Goal: Information Seeking & Learning: Learn about a topic

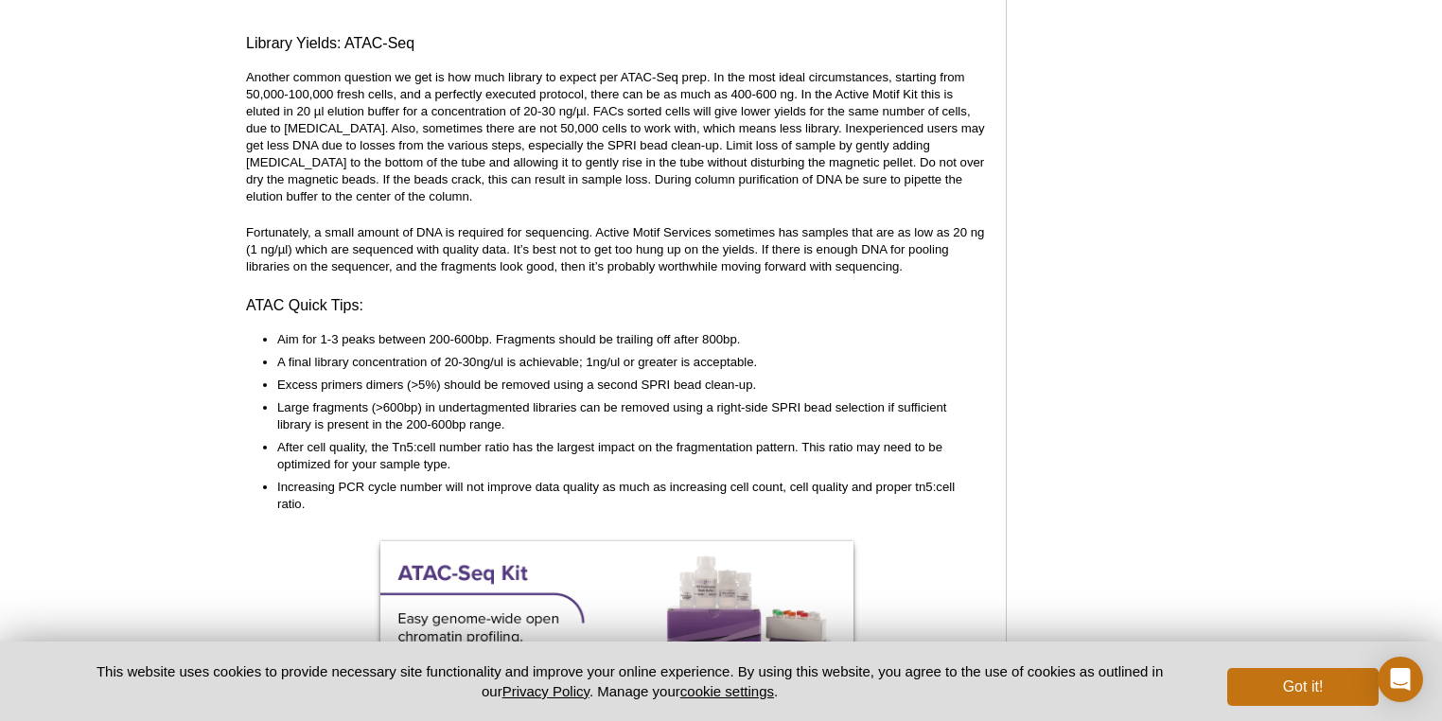
scroll to position [4483, 0]
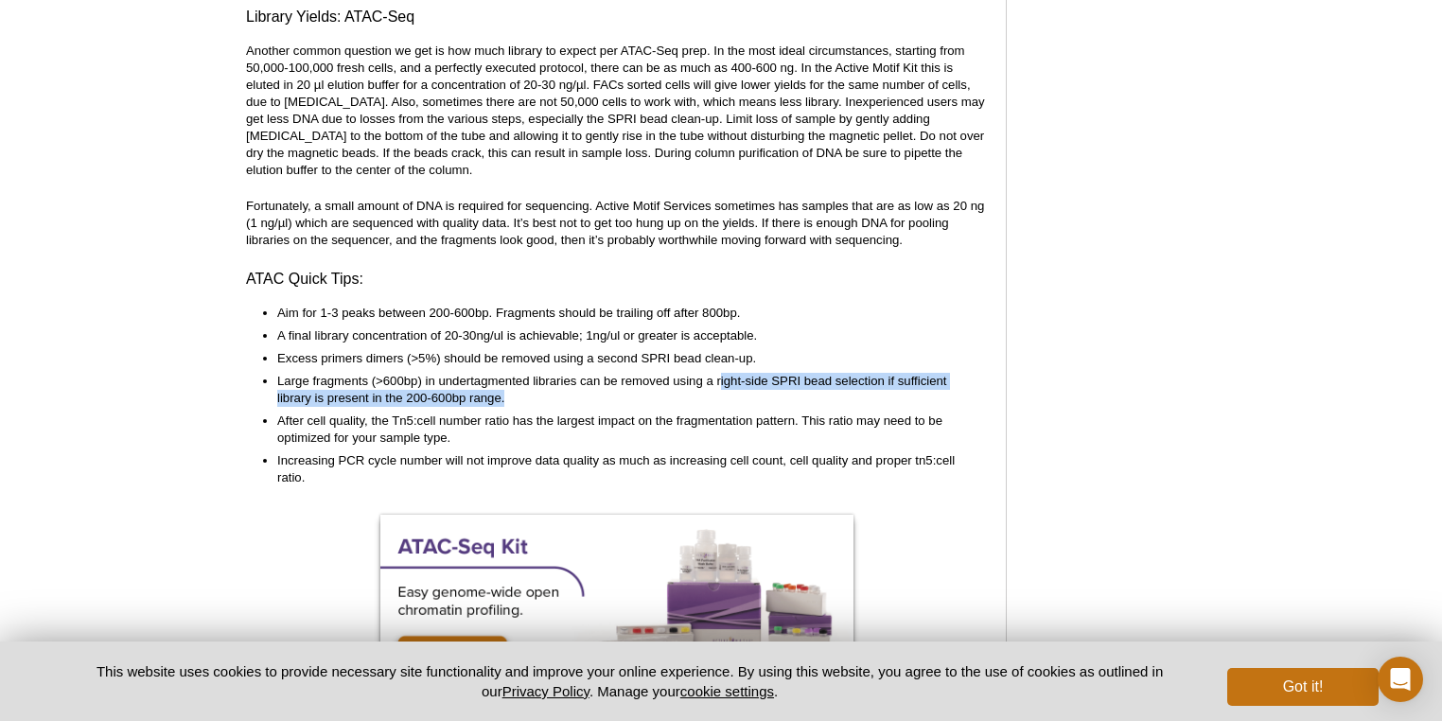
drag, startPoint x: 721, startPoint y: 365, endPoint x: 507, endPoint y: 388, distance: 215.0
click at [507, 388] on li "Large fragments (>600bp) in undertagmented libraries can be removed using a rig…" at bounding box center [623, 390] width 692 height 34
drag, startPoint x: 534, startPoint y: 382, endPoint x: 313, endPoint y: 358, distance: 221.8
click at [313, 373] on li "Large fragments (>600bp) in undertagmented libraries can be removed using a rig…" at bounding box center [623, 390] width 692 height 34
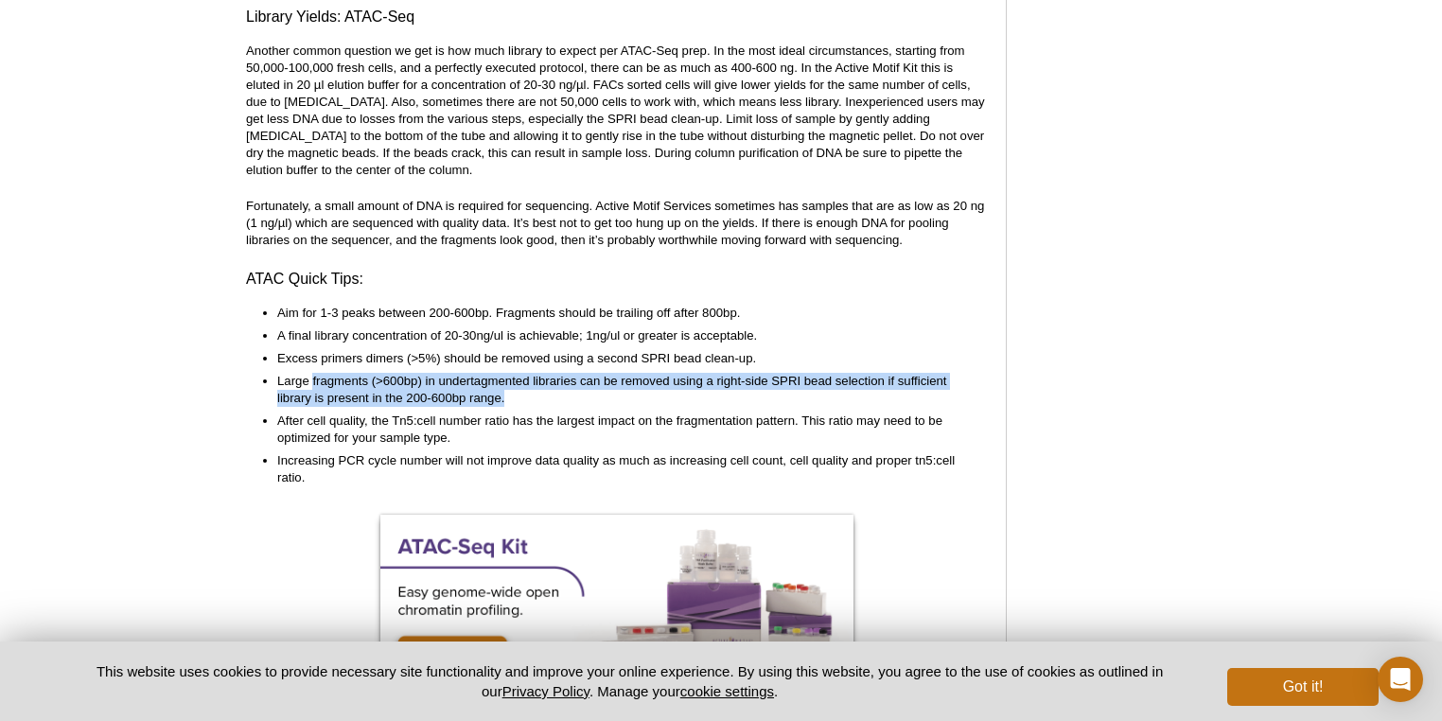
click at [313, 373] on li "Large fragments (>600bp) in undertagmented libraries can be removed using a rig…" at bounding box center [623, 390] width 692 height 34
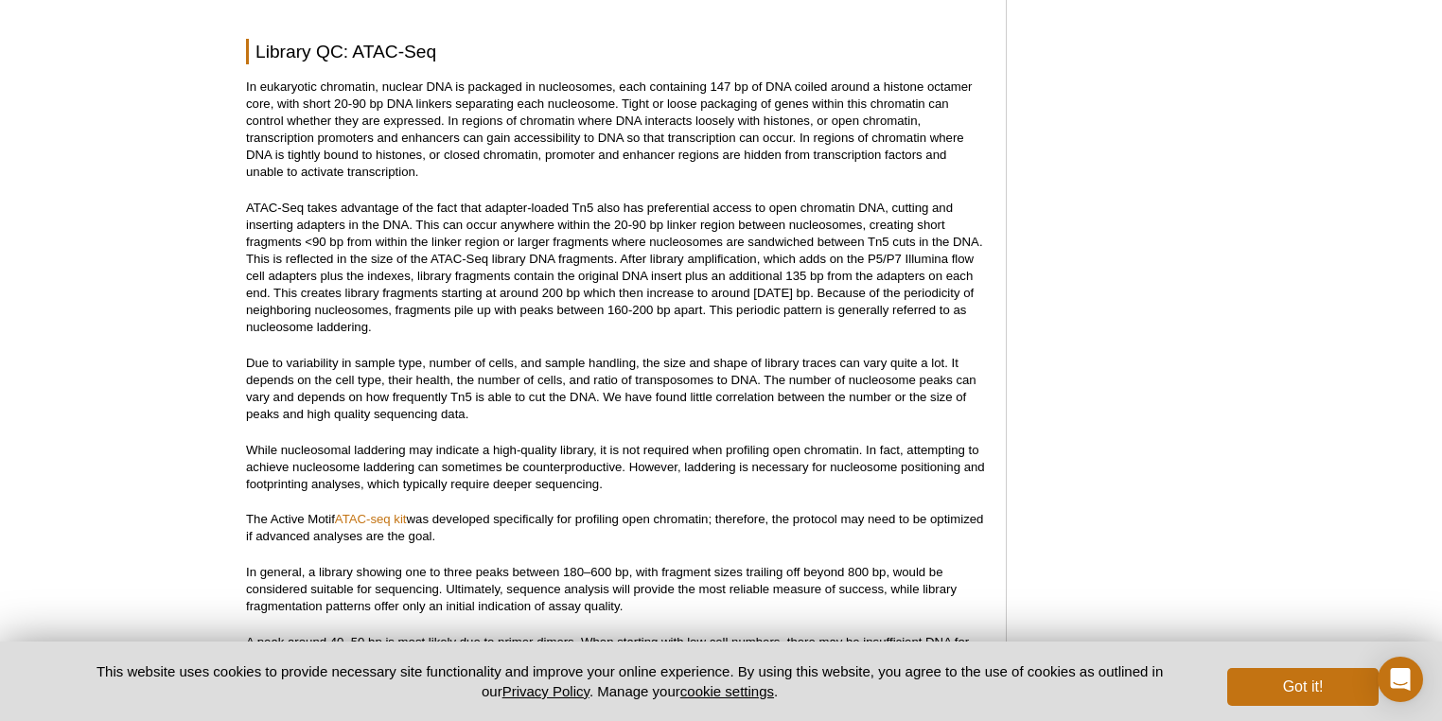
scroll to position [1986, 0]
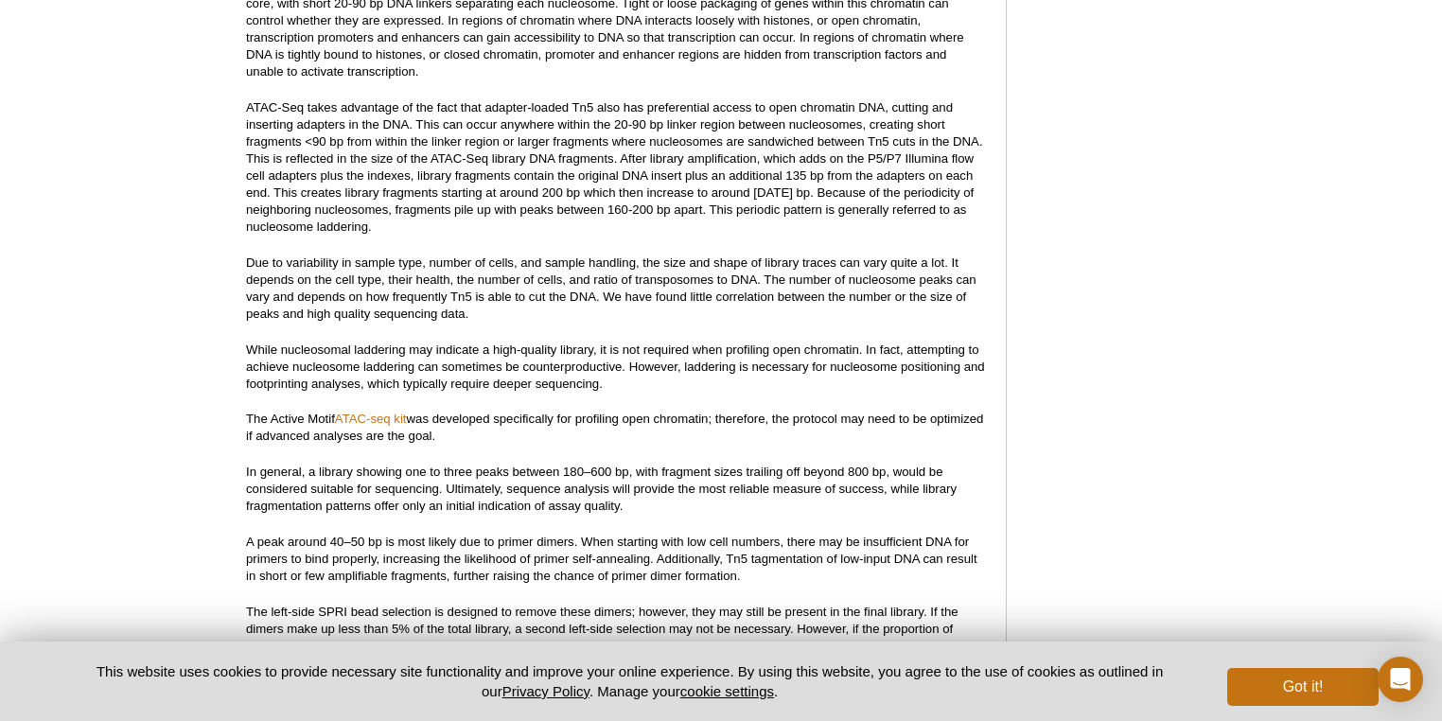
scroll to position [2066, 0]
